Goal: Task Accomplishment & Management: Use online tool/utility

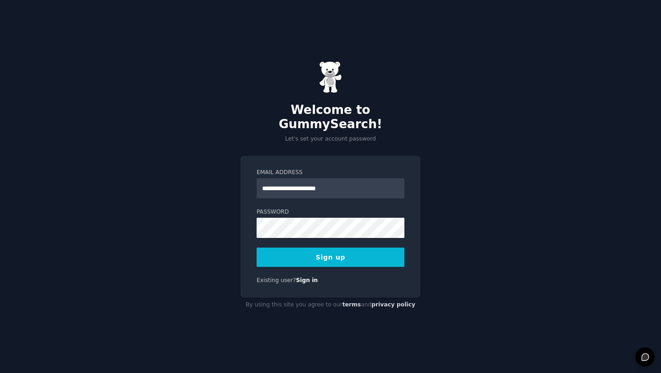
type input "**********"
click at [257, 238] on nordpass-icon at bounding box center [257, 238] width 0 height 0
click at [0, 372] on nordpass-autofill-portal at bounding box center [0, 373] width 0 height 0
click at [342, 252] on button "Sign up" at bounding box center [331, 256] width 148 height 19
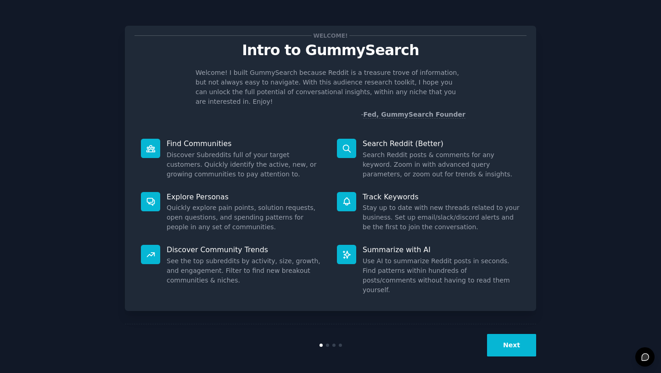
click at [0, 372] on nordpass-portal at bounding box center [0, 373] width 0 height 0
click at [503, 339] on button "Next" at bounding box center [511, 345] width 49 height 22
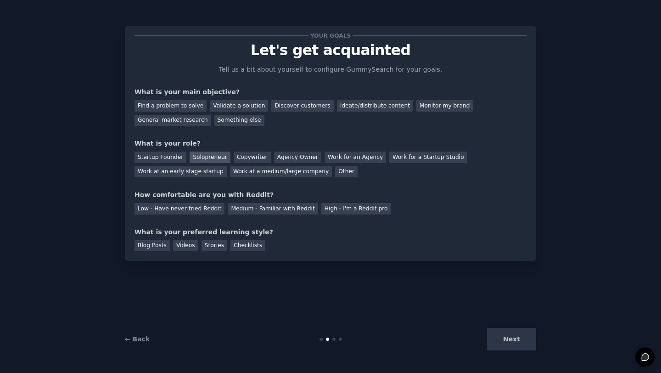
click at [212, 158] on div "Solopreneur" at bounding box center [210, 156] width 40 height 11
click at [295, 211] on div "Medium - Familiar with Reddit" at bounding box center [273, 208] width 90 height 11
click at [218, 240] on div "Stories" at bounding box center [215, 245] width 26 height 11
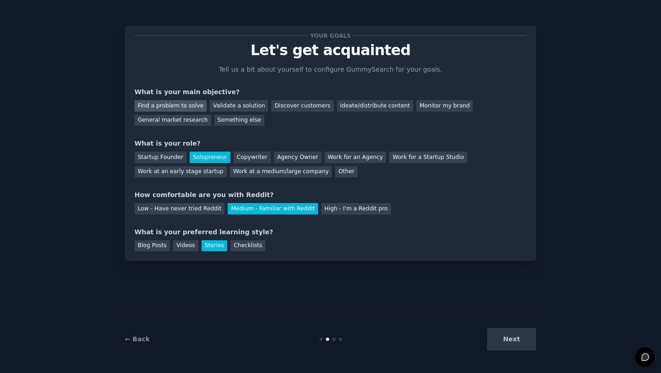
click at [185, 104] on div "Find a problem to solve" at bounding box center [171, 105] width 72 height 11
click at [506, 339] on button "Next" at bounding box center [511, 339] width 49 height 22
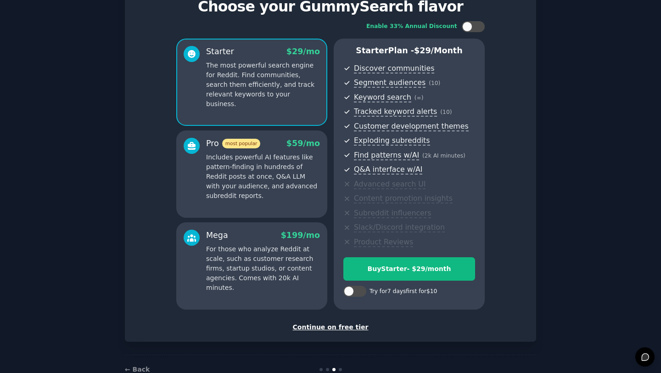
scroll to position [67, 0]
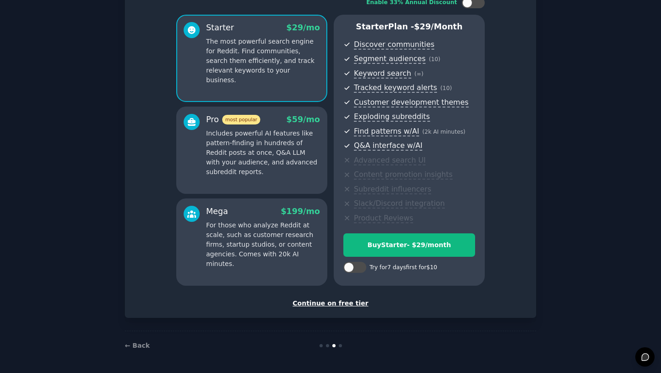
click at [343, 302] on div "Continue on free tier" at bounding box center [331, 303] width 392 height 10
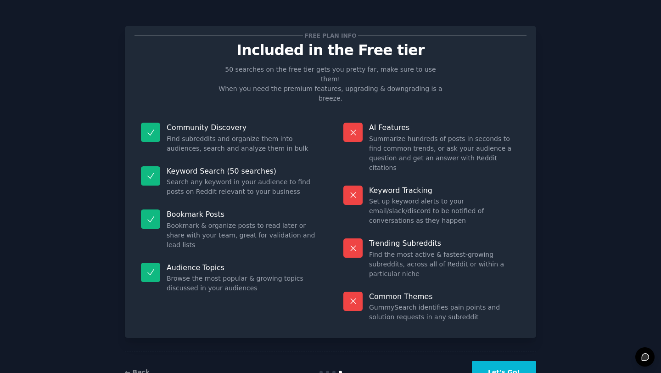
click at [491, 361] on button "Let's Go!" at bounding box center [504, 372] width 64 height 22
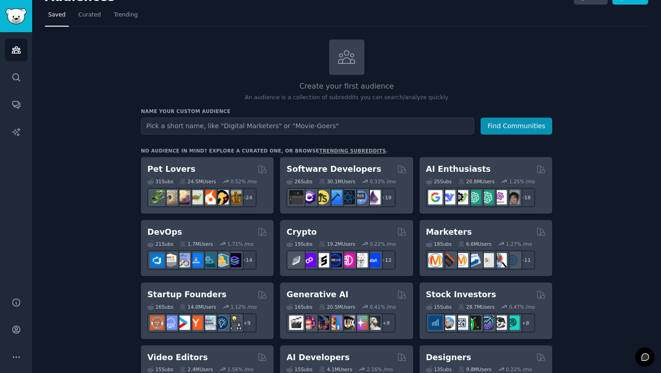
scroll to position [18, 0]
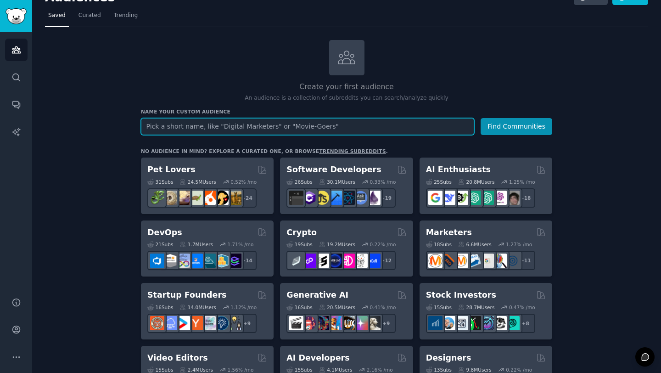
type input "d"
type input "m"
type input "d"
type input "marketing and brand"
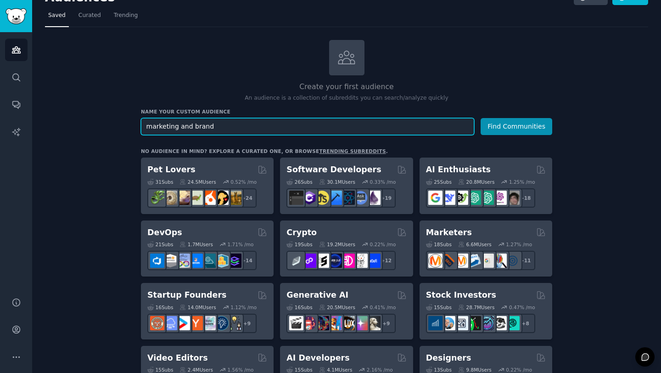
click at [481, 118] on button "Find Communities" at bounding box center [517, 126] width 72 height 17
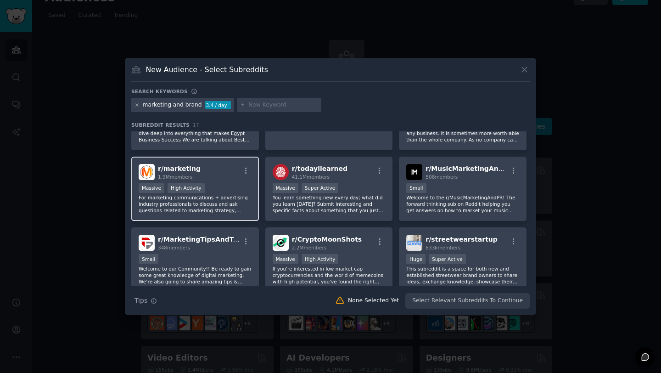
scroll to position [55, 0]
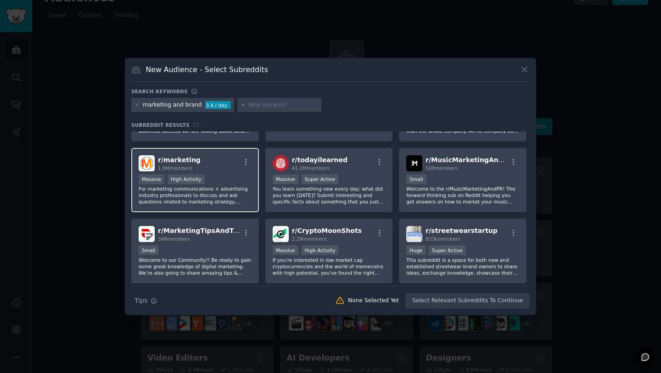
click at [231, 200] on p "For marketing communications + advertising industry professionals to discuss an…" at bounding box center [195, 194] width 113 height 19
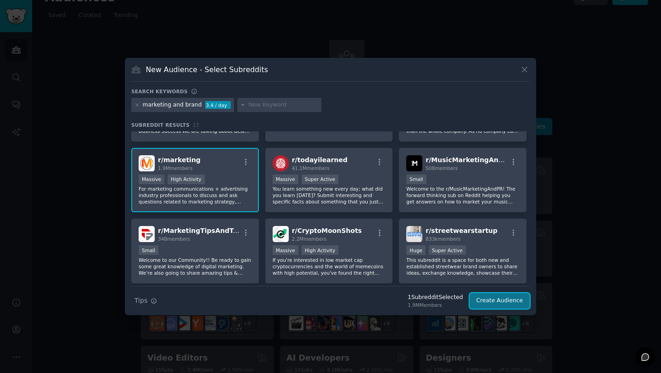
click at [505, 298] on button "Create Audience" at bounding box center [500, 301] width 61 height 16
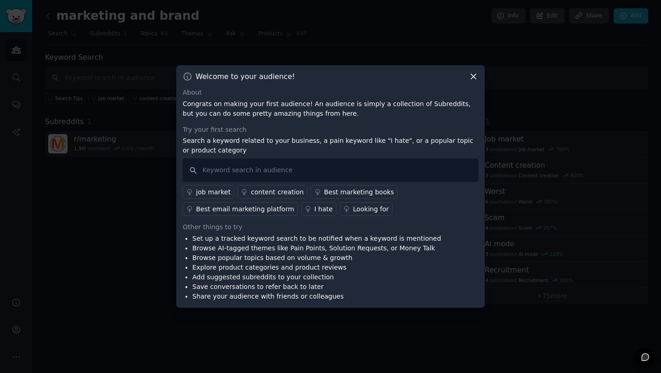
click at [472, 73] on icon at bounding box center [474, 77] width 10 height 10
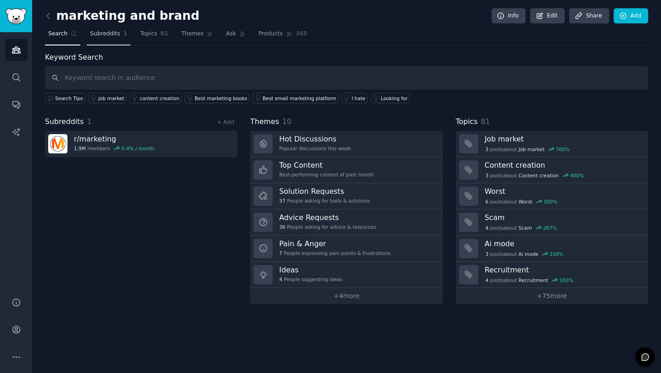
click at [103, 36] on span "Subreddits" at bounding box center [105, 34] width 30 height 8
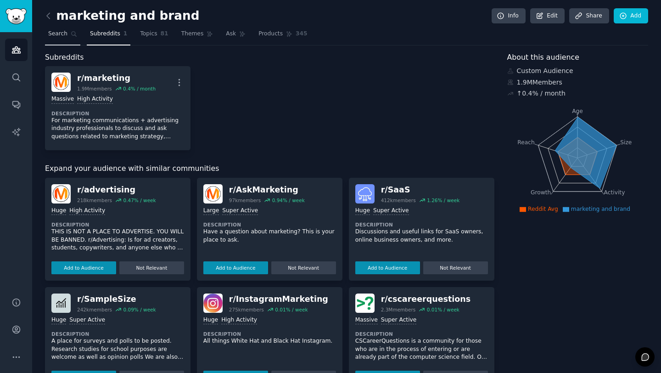
click at [67, 35] on span "Search" at bounding box center [57, 34] width 19 height 8
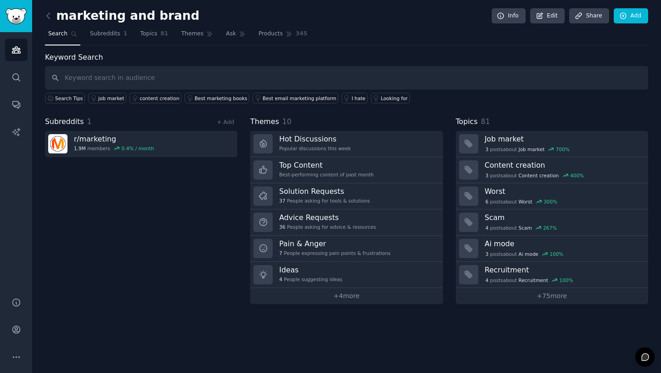
click at [67, 35] on span "Search" at bounding box center [57, 34] width 19 height 8
click at [17, 51] on icon "Sidebar" at bounding box center [16, 50] width 10 height 10
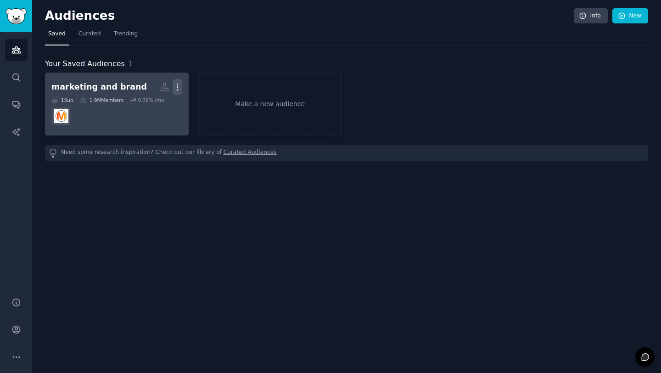
click at [176, 81] on button "More" at bounding box center [178, 87] width 10 height 16
click at [156, 101] on div "Delete" at bounding box center [146, 106] width 44 height 19
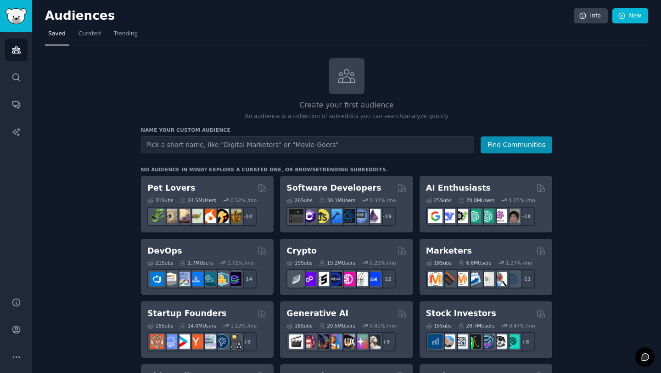
click at [229, 142] on input "text" at bounding box center [307, 144] width 333 height 17
type input "Problems for CMOs"
click at [481, 136] on button "Find Communities" at bounding box center [517, 144] width 72 height 17
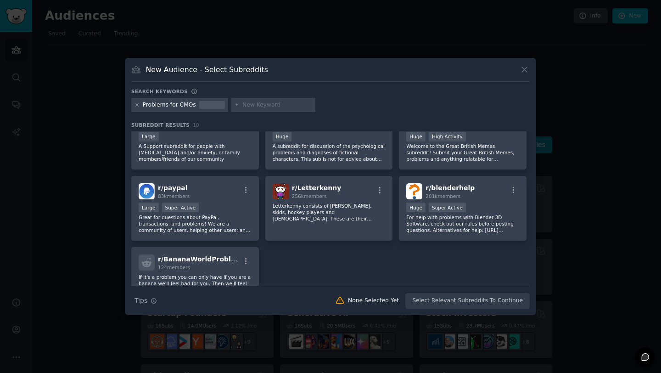
scroll to position [144, 0]
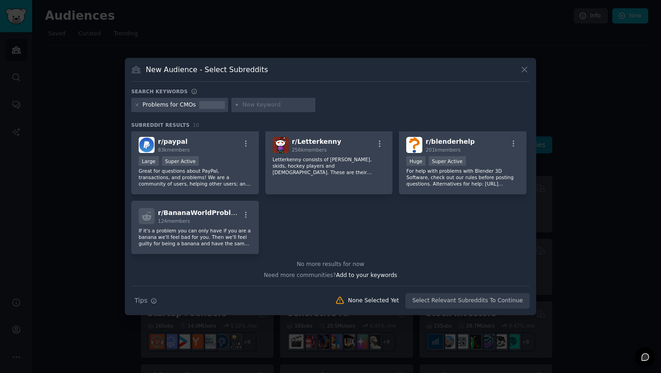
click at [523, 67] on icon at bounding box center [525, 70] width 10 height 10
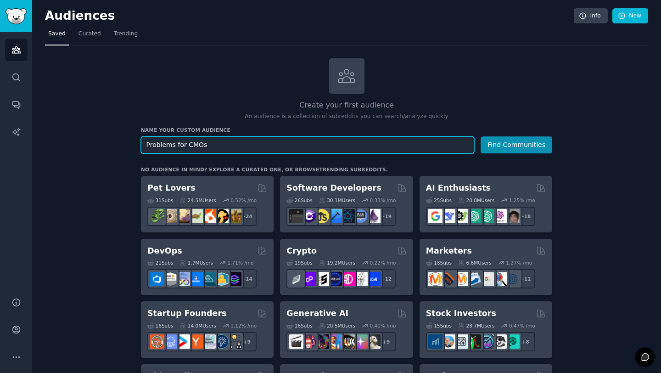
drag, startPoint x: 224, startPoint y: 145, endPoint x: 61, endPoint y: 121, distance: 165.2
type input "what are the problems for digital marketers"
click at [481, 136] on button "Find Communities" at bounding box center [517, 144] width 72 height 17
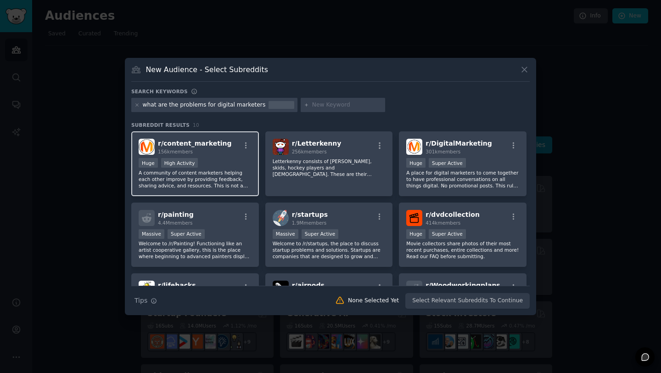
click at [223, 156] on div "r/ content_marketing 156k members Huge High Activity A community of content mar…" at bounding box center [195, 163] width 128 height 65
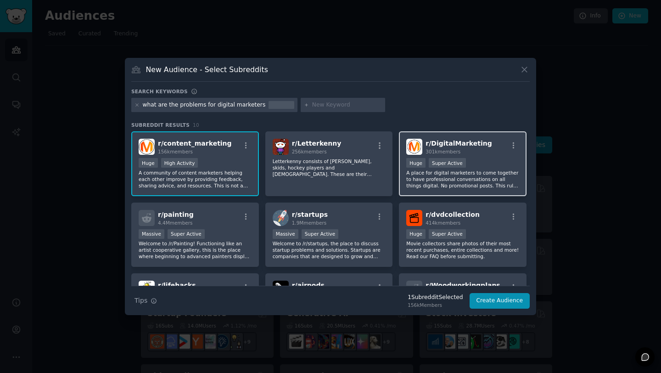
click at [472, 170] on p "A place for digital marketers to come together to have professional conversatio…" at bounding box center [462, 178] width 113 height 19
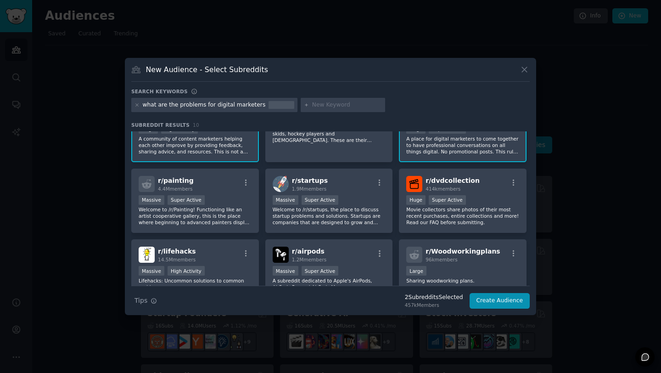
scroll to position [35, 0]
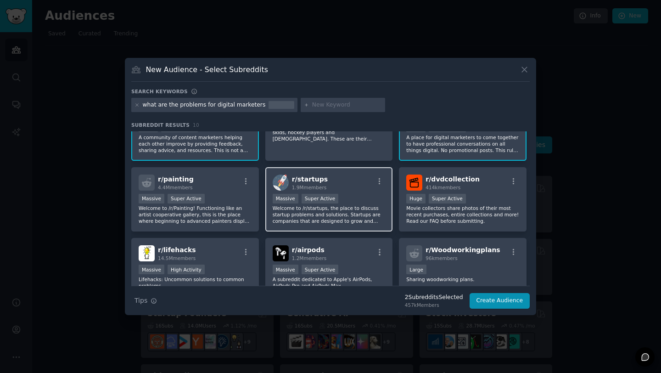
click at [318, 212] on p "Welcome to /r/startups, the place to discuss startup problems and solutions. St…" at bounding box center [329, 214] width 113 height 19
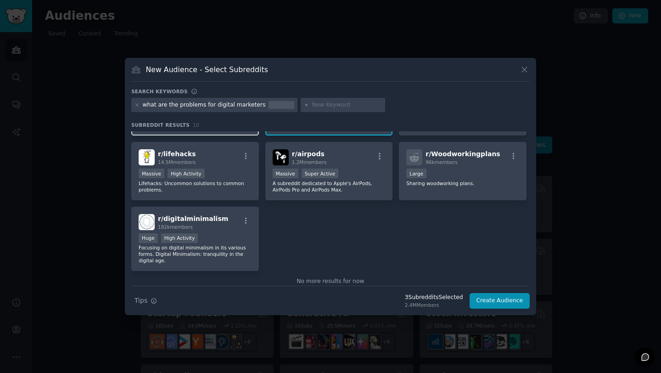
scroll to position [149, 0]
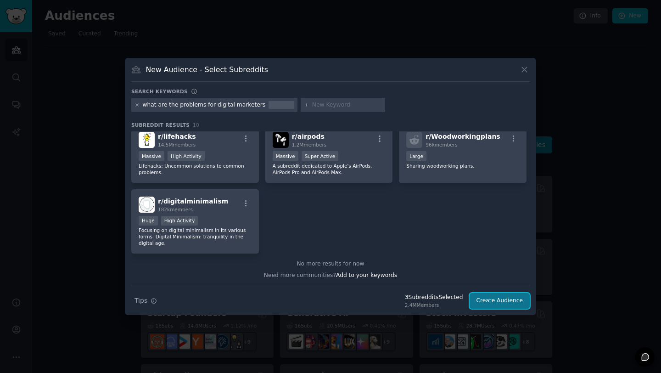
click at [504, 298] on button "Create Audience" at bounding box center [500, 301] width 61 height 16
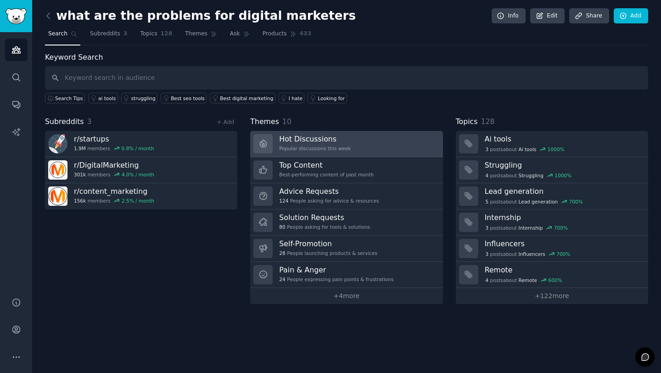
click at [318, 147] on div "Popular discussions this week" at bounding box center [315, 148] width 72 height 6
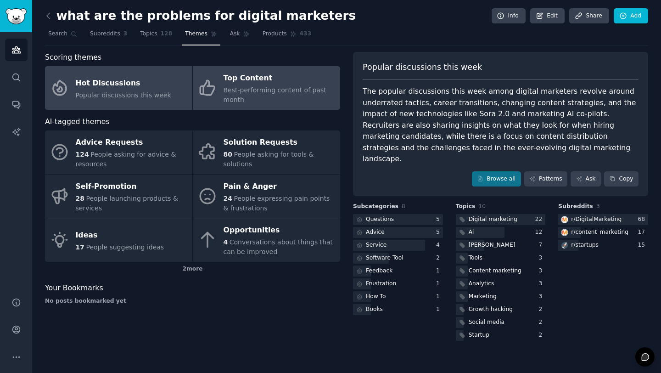
click at [264, 86] on span "Best-performing content of past month" at bounding box center [275, 94] width 103 height 17
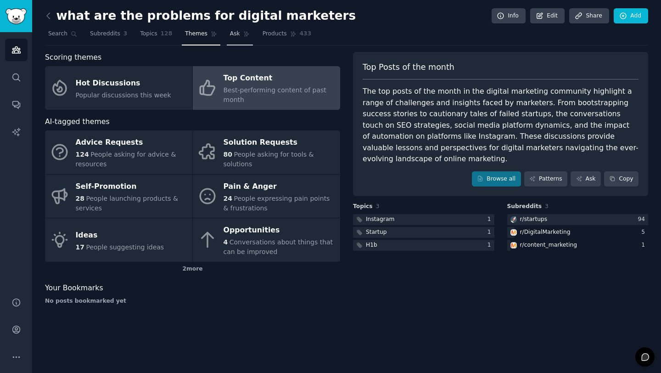
click at [230, 34] on span "Ask" at bounding box center [235, 34] width 10 height 8
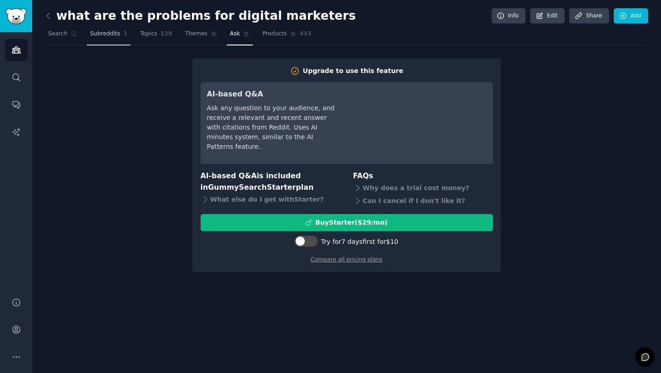
click at [118, 31] on span "Subreddits" at bounding box center [105, 34] width 30 height 8
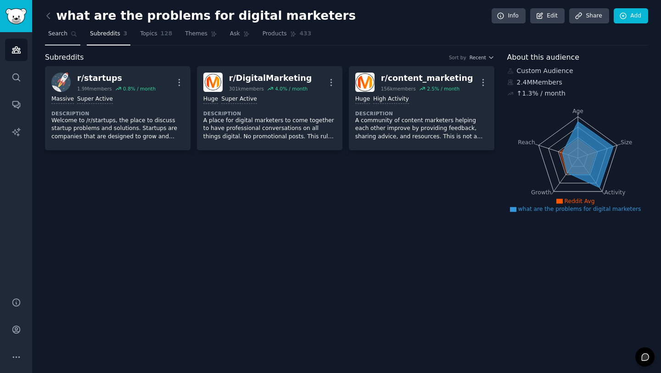
click at [65, 36] on span "Search" at bounding box center [57, 34] width 19 height 8
